Goal: Task Accomplishment & Management: Manage account settings

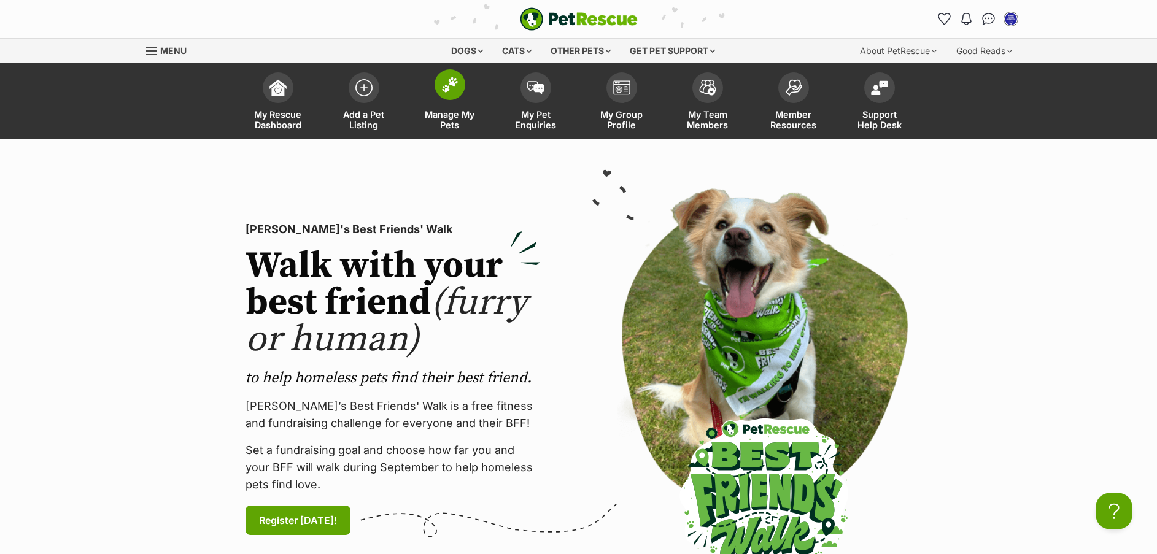
drag, startPoint x: 1476, startPoint y: 1, endPoint x: 447, endPoint y: 98, distance: 1032.8
click at [447, 98] on span at bounding box center [450, 84] width 31 height 31
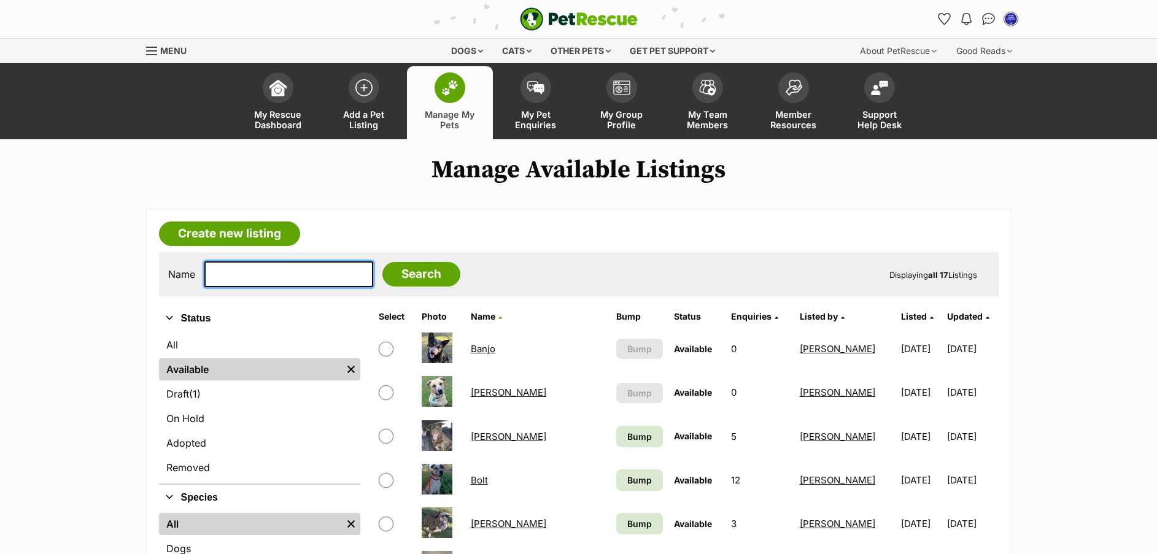
click at [279, 277] on input "text" at bounding box center [288, 274] width 169 height 26
type input "josie"
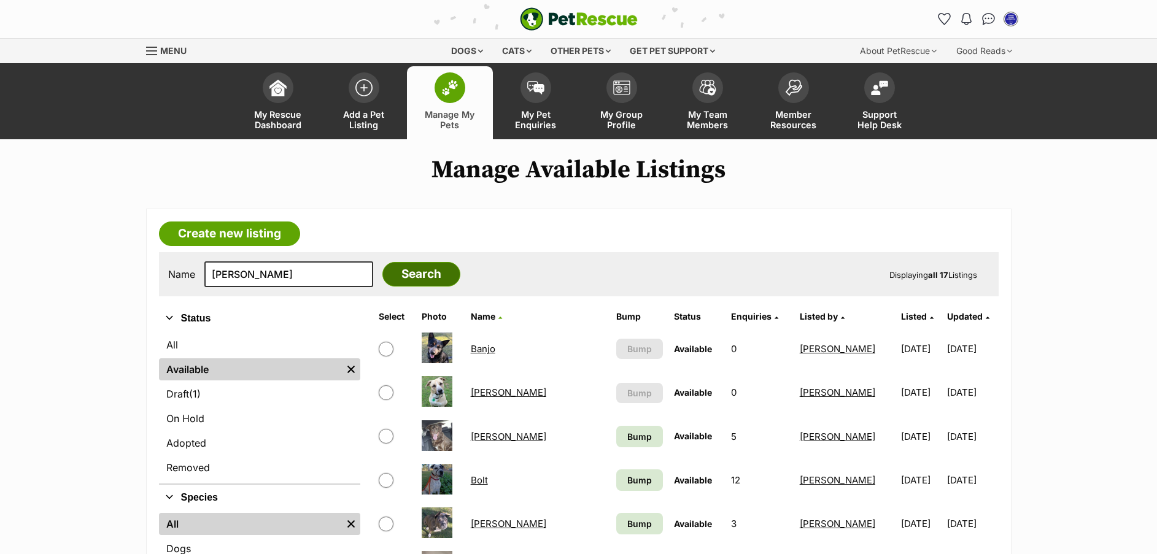
click at [418, 270] on input "Search" at bounding box center [421, 274] width 78 height 25
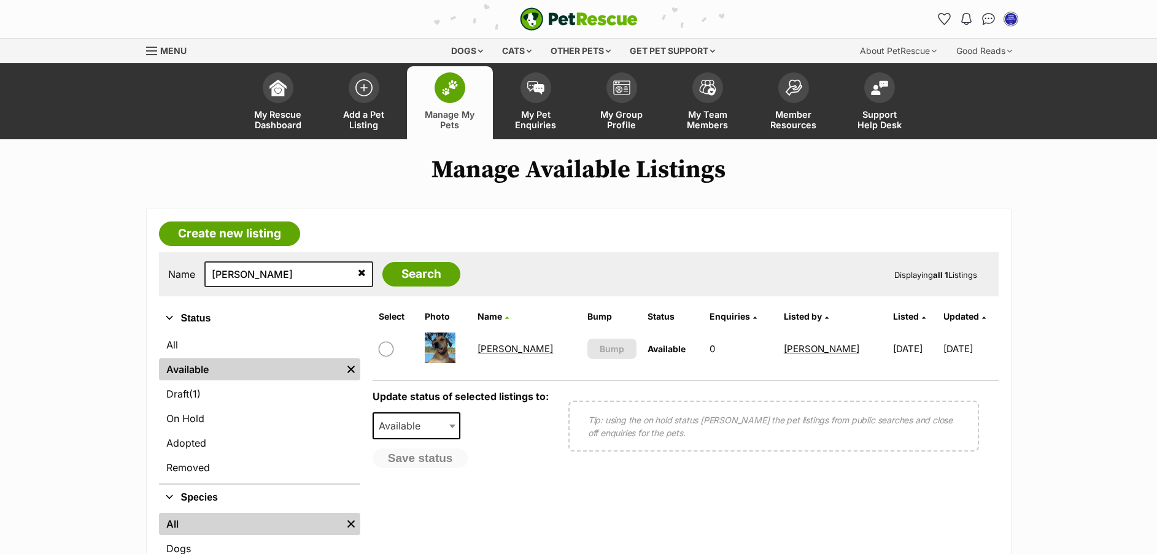
click at [503, 352] on link "[PERSON_NAME]" at bounding box center [516, 349] width 76 height 12
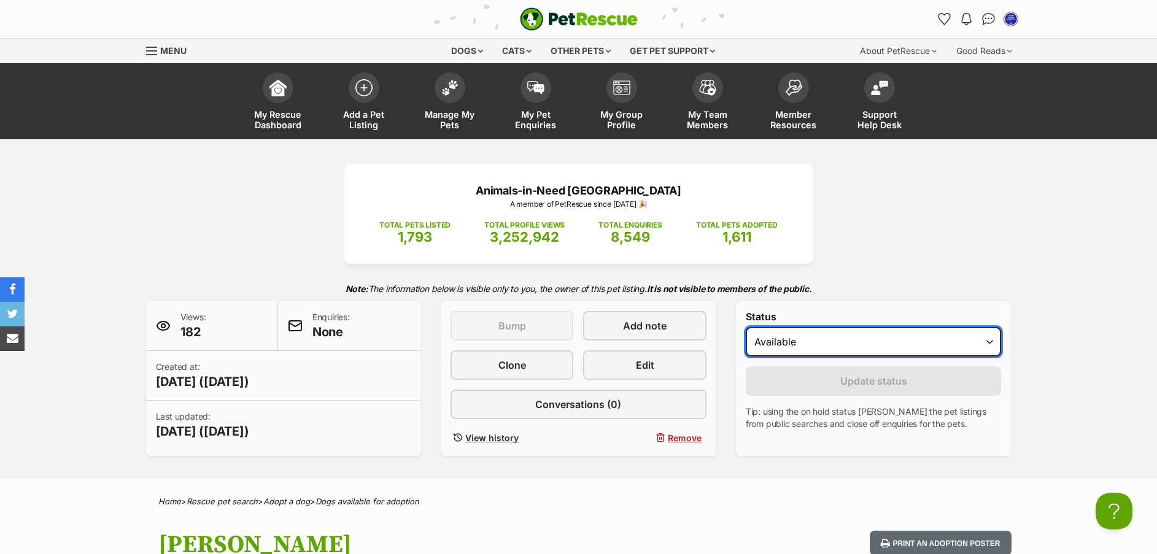
click at [796, 336] on select "Draft Available On hold Adopted" at bounding box center [874, 341] width 256 height 29
select select "on_hold"
click at [746, 327] on select "Draft Available On hold Adopted" at bounding box center [874, 341] width 256 height 29
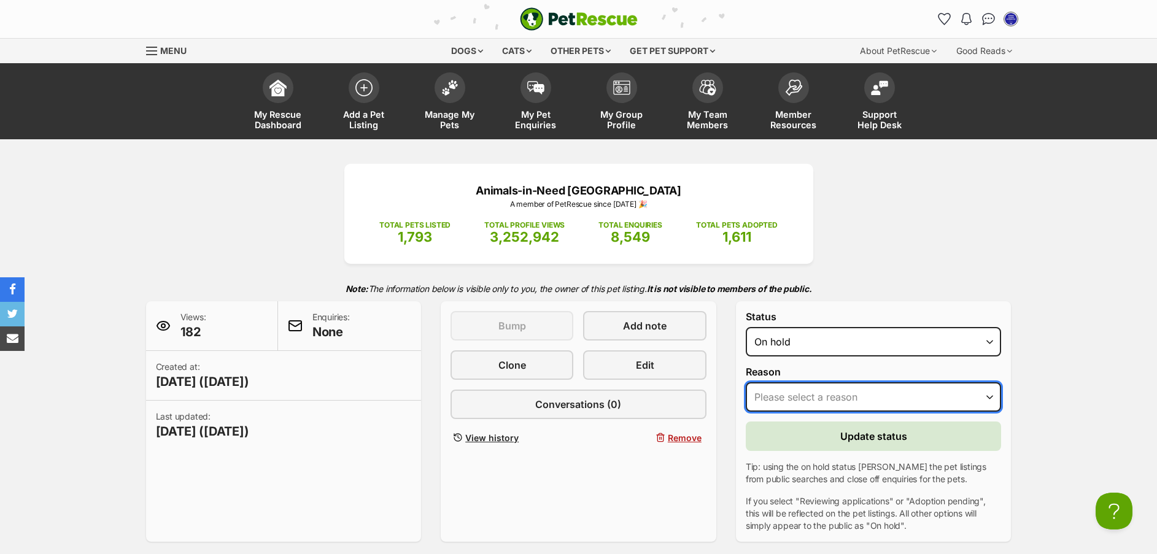
click at [802, 398] on select "Please select a reason Medical reasons Reviewing applications Adoption pending …" at bounding box center [874, 396] width 256 height 29
select select "adoption_pending"
click at [746, 382] on select "Please select a reason Medical reasons Reviewing applications Adoption pending …" at bounding box center [874, 396] width 256 height 29
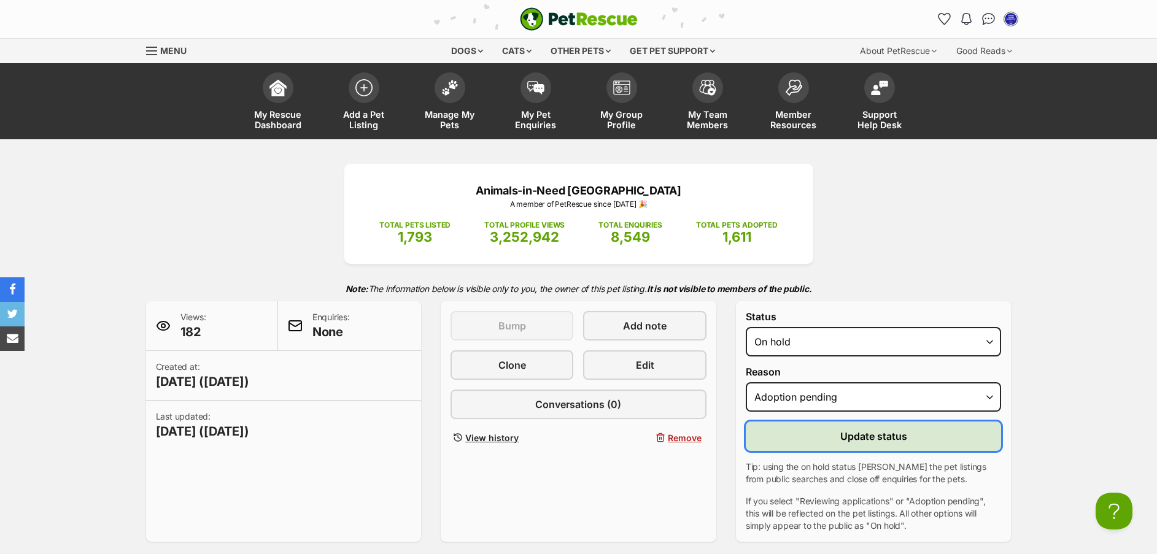
click at [860, 444] on span "Update status" at bounding box center [873, 436] width 67 height 15
